Goal: Transaction & Acquisition: Purchase product/service

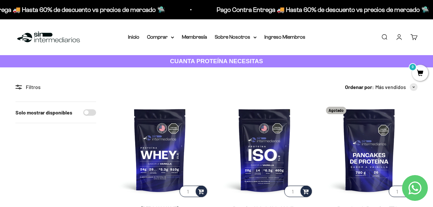
click at [212, 60] on strong "CUANTA PROTEÍNA NECESITAS" at bounding box center [216, 61] width 93 height 7
click at [131, 36] on link "Inicio" at bounding box center [133, 36] width 11 height 5
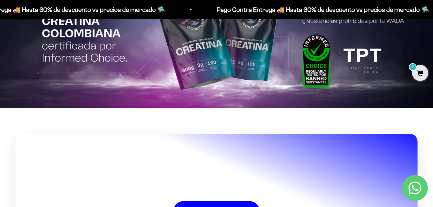
scroll to position [1257, 0]
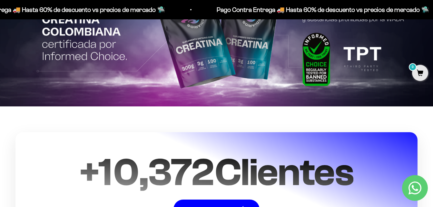
click at [228, 55] on img at bounding box center [216, 36] width 433 height 141
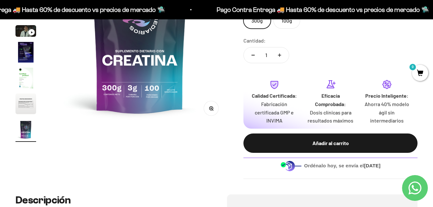
scroll to position [64, 0]
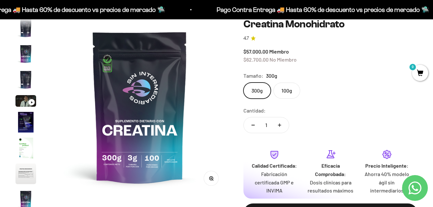
click at [28, 127] on img "Ir al artículo 6" at bounding box center [25, 122] width 21 height 21
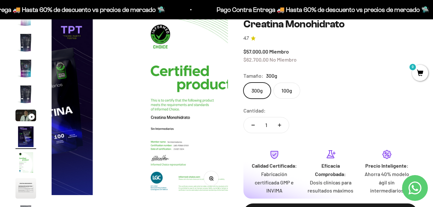
scroll to position [0, 902]
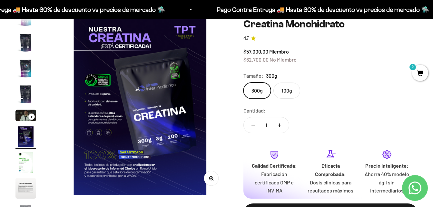
click at [26, 99] on img "Ir al artículo 4" at bounding box center [25, 94] width 21 height 21
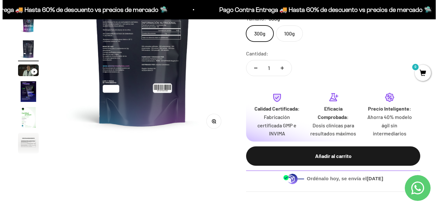
scroll to position [129, 0]
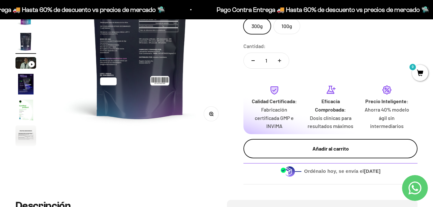
click at [337, 150] on div "Añadir al carrito" at bounding box center [330, 148] width 148 height 8
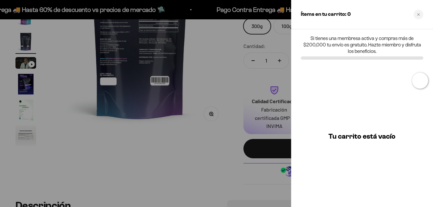
scroll to position [0, 549]
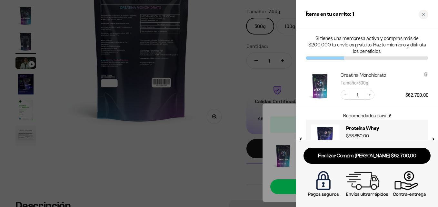
click at [224, 117] on div at bounding box center [219, 103] width 438 height 207
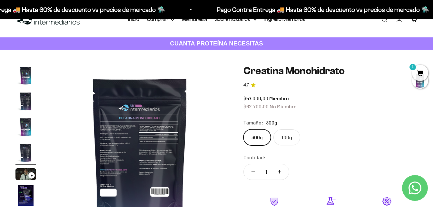
scroll to position [0, 0]
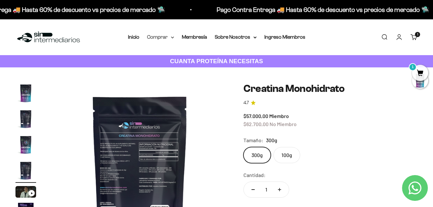
click at [167, 36] on summary "Comprar" at bounding box center [160, 37] width 27 height 8
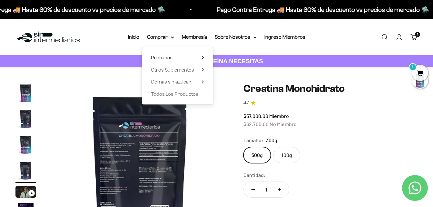
click at [202, 59] on icon at bounding box center [202, 57] width 1 height 3
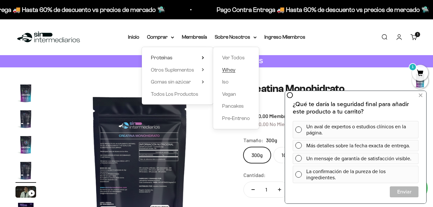
click at [231, 69] on span "Whey" at bounding box center [228, 69] width 13 height 5
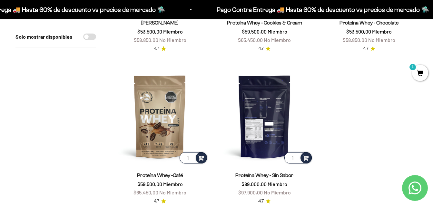
scroll to position [193, 0]
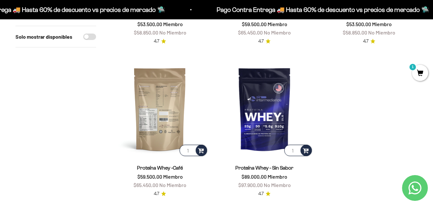
click at [159, 126] on img at bounding box center [160, 109] width 97 height 97
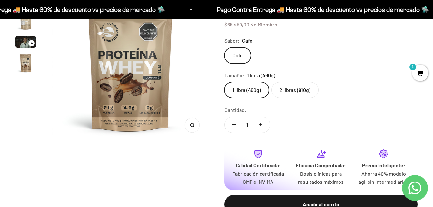
scroll to position [97, 0]
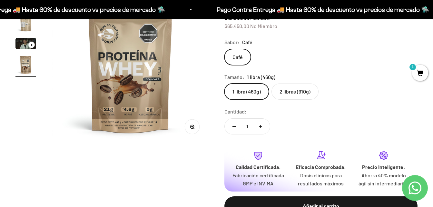
click at [289, 92] on label "2 libras (910g)" at bounding box center [294, 92] width 47 height 16
click at [224, 84] on input "2 libras (910g)" at bounding box center [224, 83] width 0 height 0
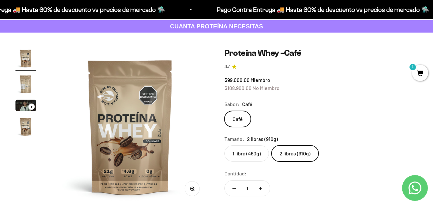
scroll to position [32, 0]
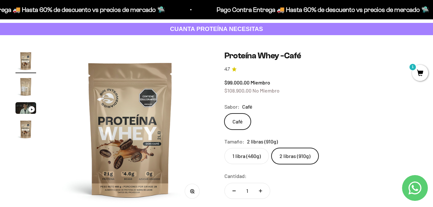
click at [21, 88] on img "Ir al artículo 2" at bounding box center [25, 86] width 21 height 21
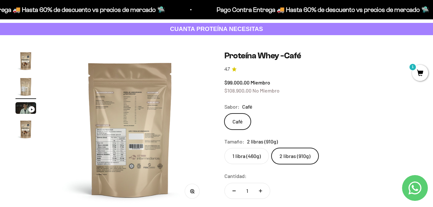
click at [32, 110] on icon "Ir al artículo 3" at bounding box center [32, 109] width 2 height 3
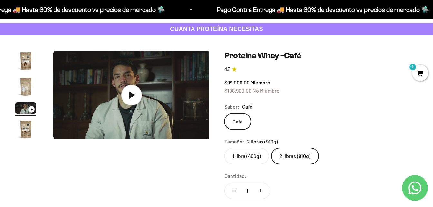
scroll to position [0, 322]
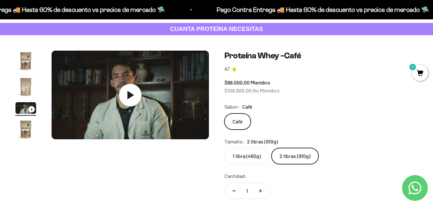
click at [137, 91] on icon at bounding box center [130, 95] width 23 height 23
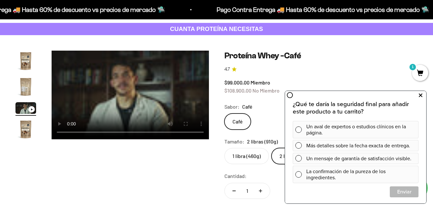
click at [422, 96] on icon at bounding box center [421, 95] width 4 height 8
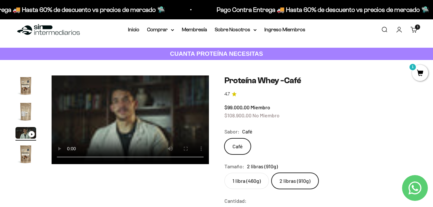
scroll to position [0, 0]
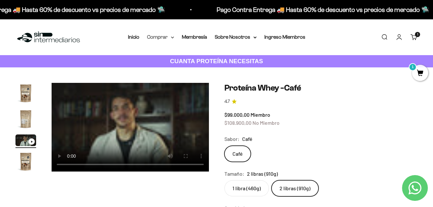
click at [169, 37] on summary "Comprar" at bounding box center [160, 37] width 27 height 8
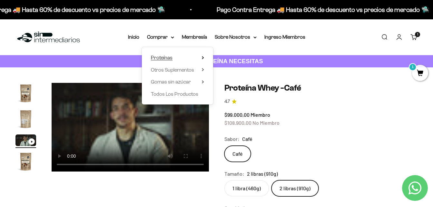
click at [200, 58] on summary "Proteínas" at bounding box center [177, 58] width 53 height 8
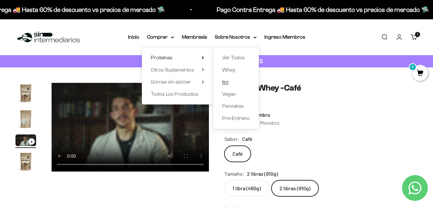
click at [223, 80] on span "Iso" at bounding box center [225, 81] width 6 height 5
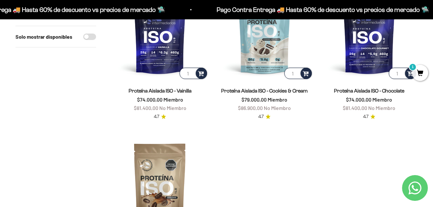
scroll to position [161, 0]
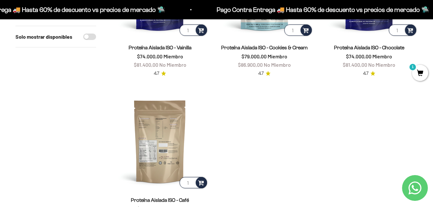
click at [163, 139] on img at bounding box center [160, 141] width 97 height 97
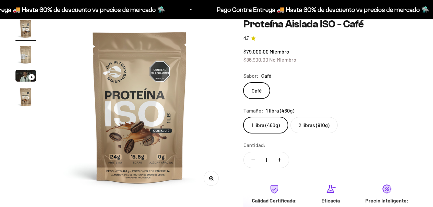
click at [32, 74] on img "Ir al artículo 3" at bounding box center [25, 76] width 21 height 12
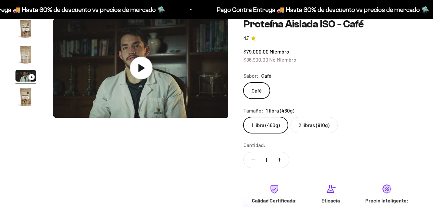
scroll to position [0, 361]
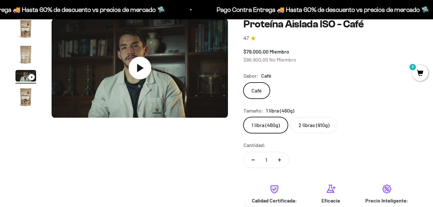
click at [134, 67] on icon at bounding box center [139, 68] width 23 height 23
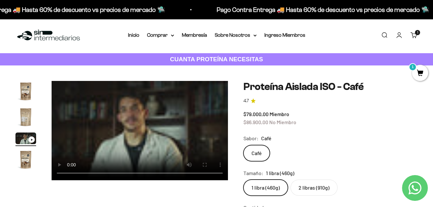
scroll to position [0, 0]
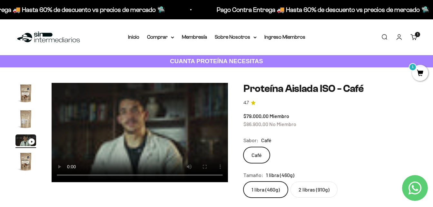
click at [121, 139] on video "Proteína Aislada ISO - Café" at bounding box center [140, 132] width 176 height 99
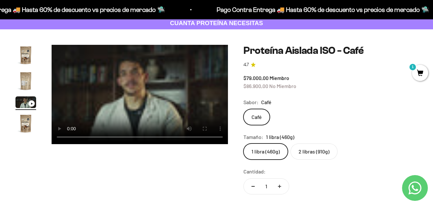
scroll to position [32, 0]
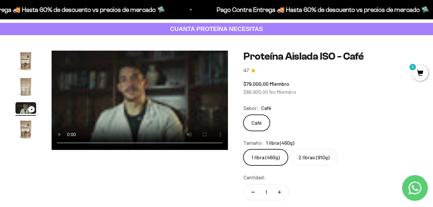
drag, startPoint x: 314, startPoint y: 164, endPoint x: 314, endPoint y: 160, distance: 3.9
click at [314, 164] on label "2 libras (910g)" at bounding box center [313, 157] width 47 height 16
click at [243, 149] on input "2 libras (910g)" at bounding box center [243, 149] width 0 height 0
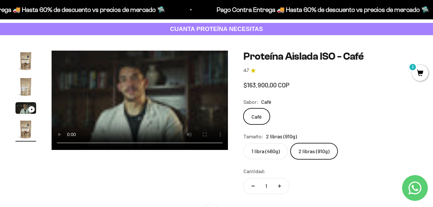
scroll to position [0, 541]
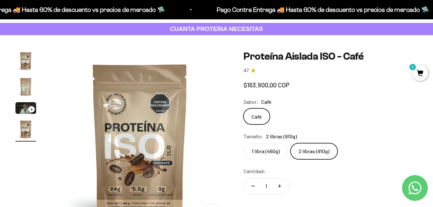
click at [314, 157] on label "2 libras (910g)" at bounding box center [313, 151] width 47 height 16
click at [243, 143] on input "2 libras (910g)" at bounding box center [243, 143] width 0 height 0
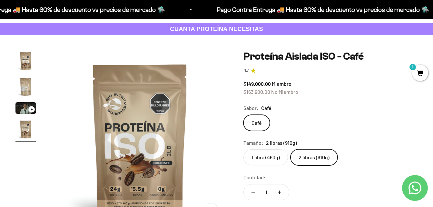
click at [264, 160] on label "1 libra (460g)" at bounding box center [265, 157] width 44 height 16
click at [243, 149] on input "1 libra (460g)" at bounding box center [243, 149] width 0 height 0
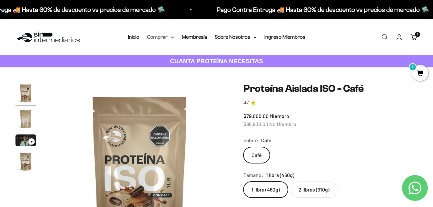
click at [170, 37] on summary "Comprar" at bounding box center [160, 37] width 27 height 8
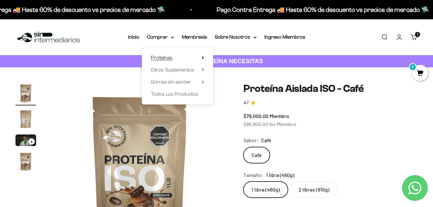
click at [202, 60] on summary "Proteínas" at bounding box center [177, 58] width 53 height 8
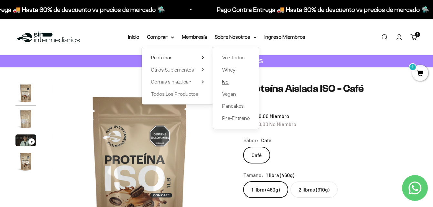
click at [231, 80] on link "Iso" at bounding box center [236, 82] width 28 height 8
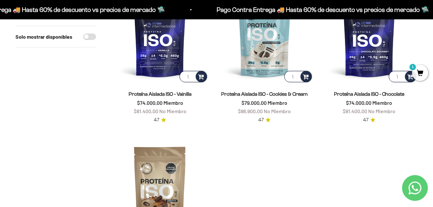
scroll to position [97, 0]
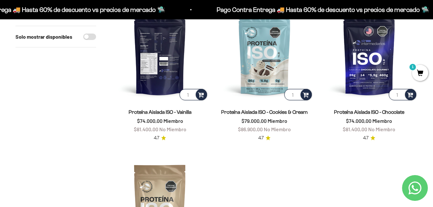
click at [149, 60] on img at bounding box center [160, 53] width 97 height 97
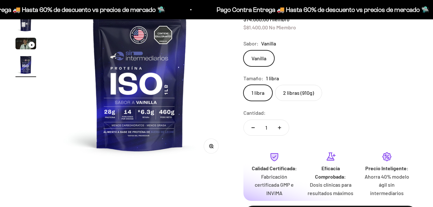
scroll to position [0, 541]
click at [299, 94] on label "2 libras (910g)" at bounding box center [298, 93] width 47 height 16
click at [243, 85] on input "2 libras (910g)" at bounding box center [243, 84] width 0 height 0
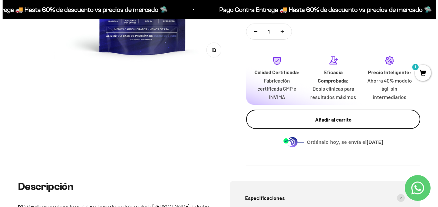
scroll to position [193, 0]
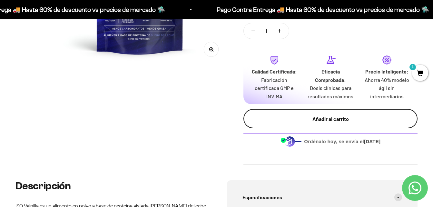
click at [341, 113] on button "Añadir al carrito" at bounding box center [330, 118] width 174 height 19
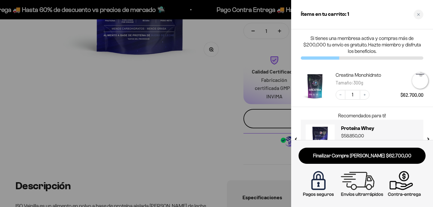
scroll to position [0, 549]
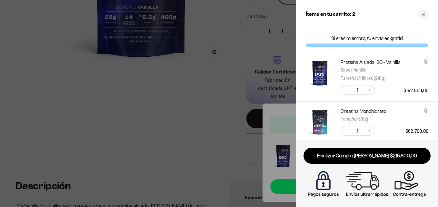
click at [230, 74] on div at bounding box center [219, 103] width 438 height 207
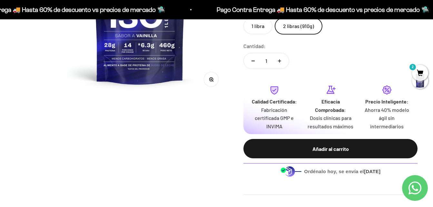
scroll to position [226, 0]
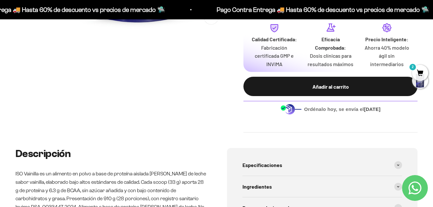
click at [417, 74] on span "2" at bounding box center [420, 73] width 16 height 16
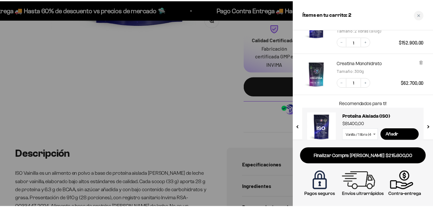
scroll to position [59, 0]
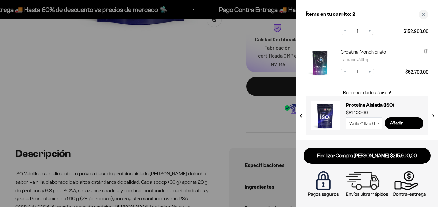
click at [431, 113] on button "next slide / item" at bounding box center [432, 113] width 5 height 39
click at [433, 113] on button "next slide / item" at bounding box center [432, 113] width 5 height 39
click at [209, 86] on div at bounding box center [219, 103] width 438 height 207
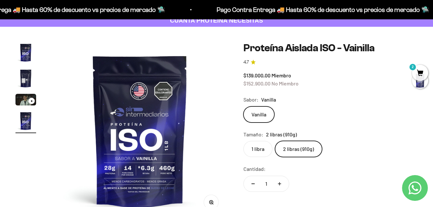
scroll to position [0, 0]
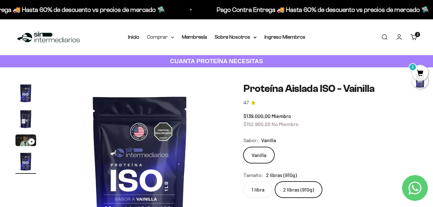
click at [163, 37] on summary "Comprar" at bounding box center [160, 37] width 27 height 8
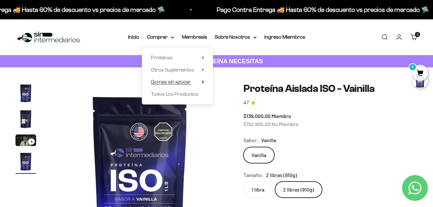
click at [192, 81] on summary "Gomas sin azúcar" at bounding box center [177, 82] width 53 height 8
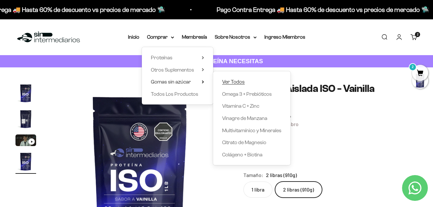
click at [239, 83] on span "Ver Todos" at bounding box center [233, 81] width 23 height 5
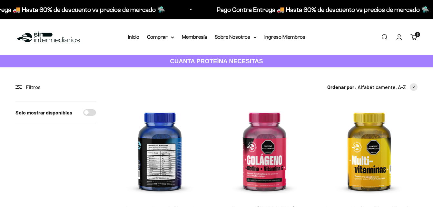
scroll to position [32, 0]
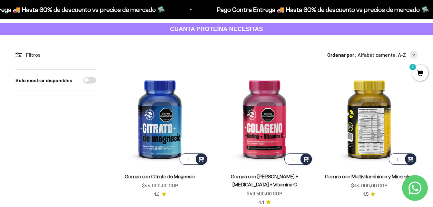
click at [382, 119] on img at bounding box center [369, 117] width 97 height 97
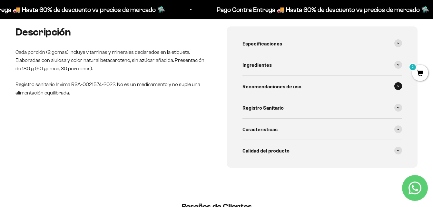
scroll to position [258, 0]
click at [292, 64] on div "Ingredientes" at bounding box center [322, 64] width 160 height 21
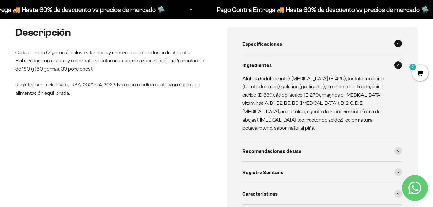
click at [283, 44] on div "Especificaciones" at bounding box center [322, 43] width 160 height 21
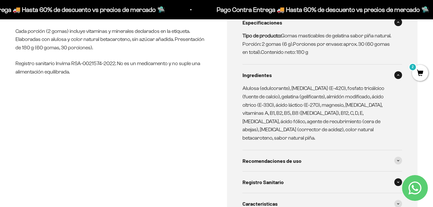
scroll to position [290, 0]
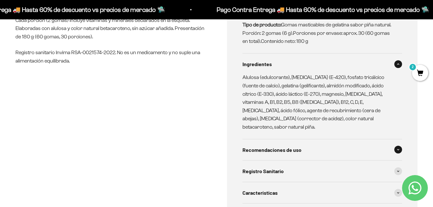
click at [290, 146] on span "Recomendaciones de uso" at bounding box center [271, 150] width 59 height 8
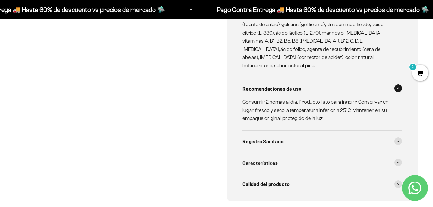
scroll to position [355, 0]
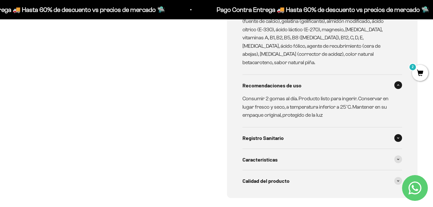
click at [285, 132] on div "Registro Sanitario" at bounding box center [322, 137] width 160 height 21
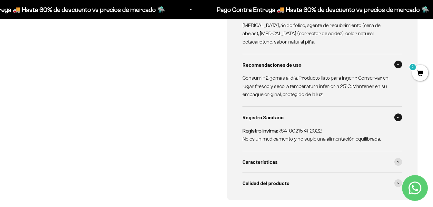
scroll to position [387, 0]
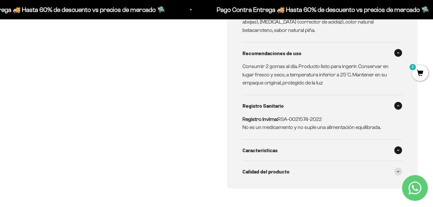
click at [299, 143] on div "Características" at bounding box center [322, 150] width 160 height 21
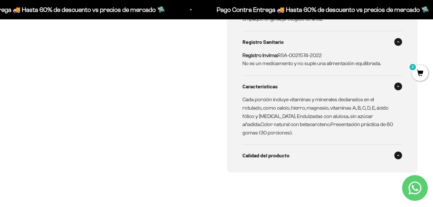
scroll to position [451, 0]
click at [279, 144] on div "Calidad del producto" at bounding box center [322, 154] width 160 height 21
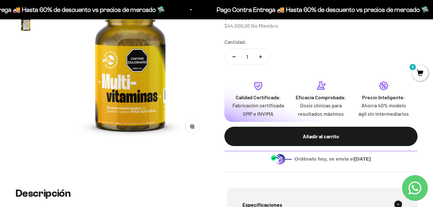
scroll to position [97, 0]
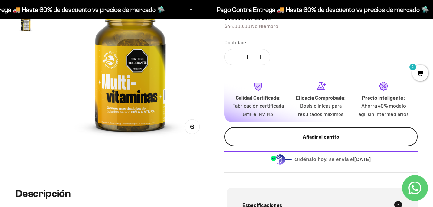
click at [304, 133] on div "Añadir al carrito" at bounding box center [321, 137] width 168 height 8
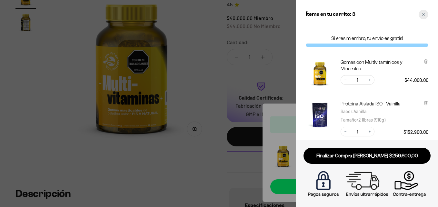
click at [425, 14] on div "Close cart" at bounding box center [423, 15] width 10 height 10
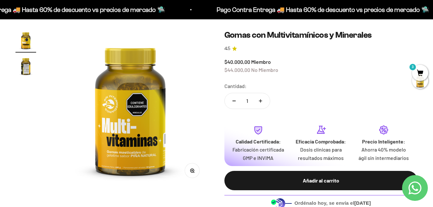
scroll to position [0, 0]
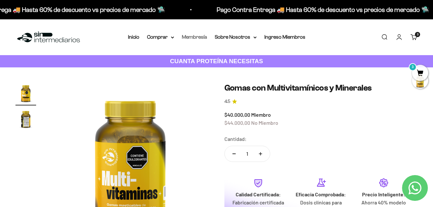
click at [205, 38] on link "Membresía" at bounding box center [194, 36] width 25 height 5
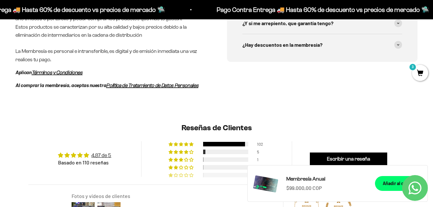
scroll to position [484, 0]
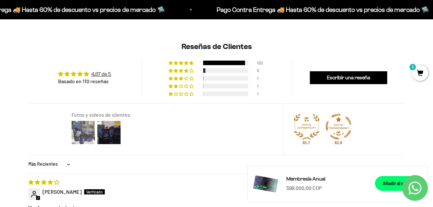
click at [81, 130] on img at bounding box center [83, 133] width 26 height 26
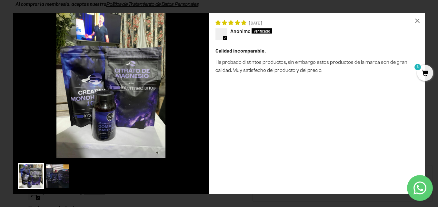
click at [56, 172] on img at bounding box center [58, 176] width 26 height 26
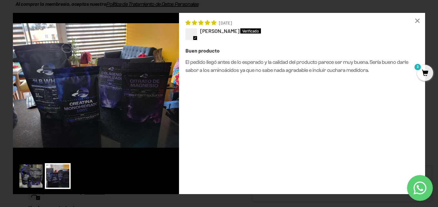
click at [1, 50] on div "Loading... × [DATE] [PERSON_NAME] Buen producto El pedido llegó antes de lo esp…" at bounding box center [219, 103] width 438 height 207
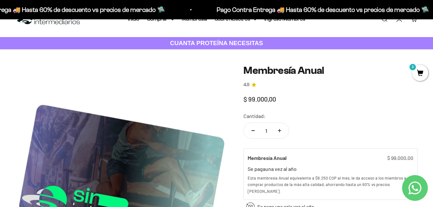
scroll to position [0, 0]
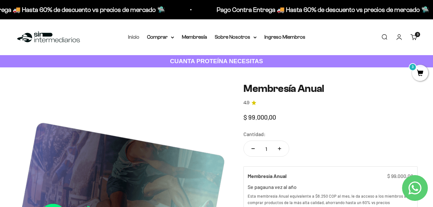
click at [133, 38] on link "Inicio" at bounding box center [133, 36] width 11 height 5
